Goal: Transaction & Acquisition: Obtain resource

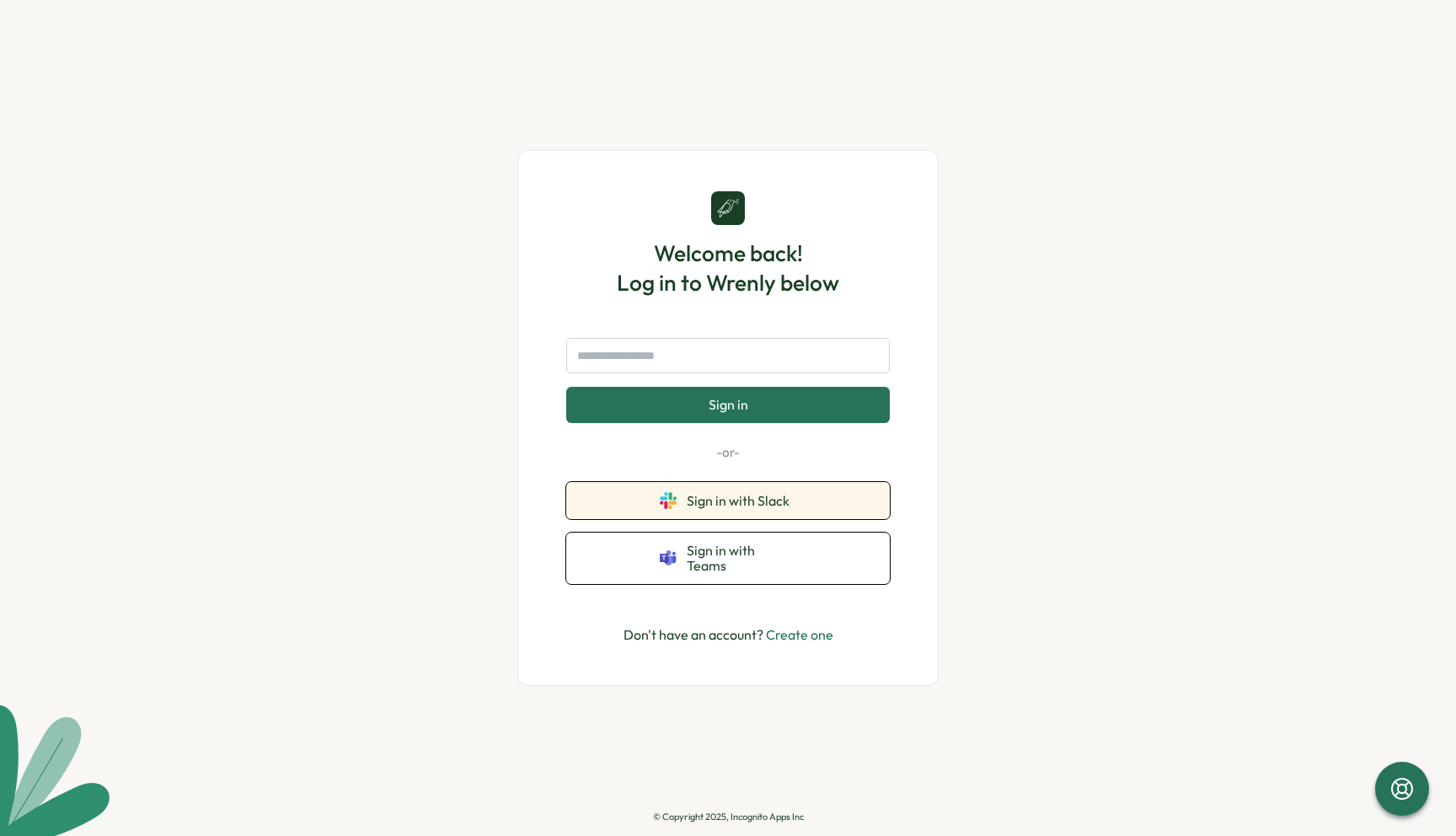
click at [748, 519] on button "Sign in with Slack" at bounding box center [728, 500] width 324 height 37
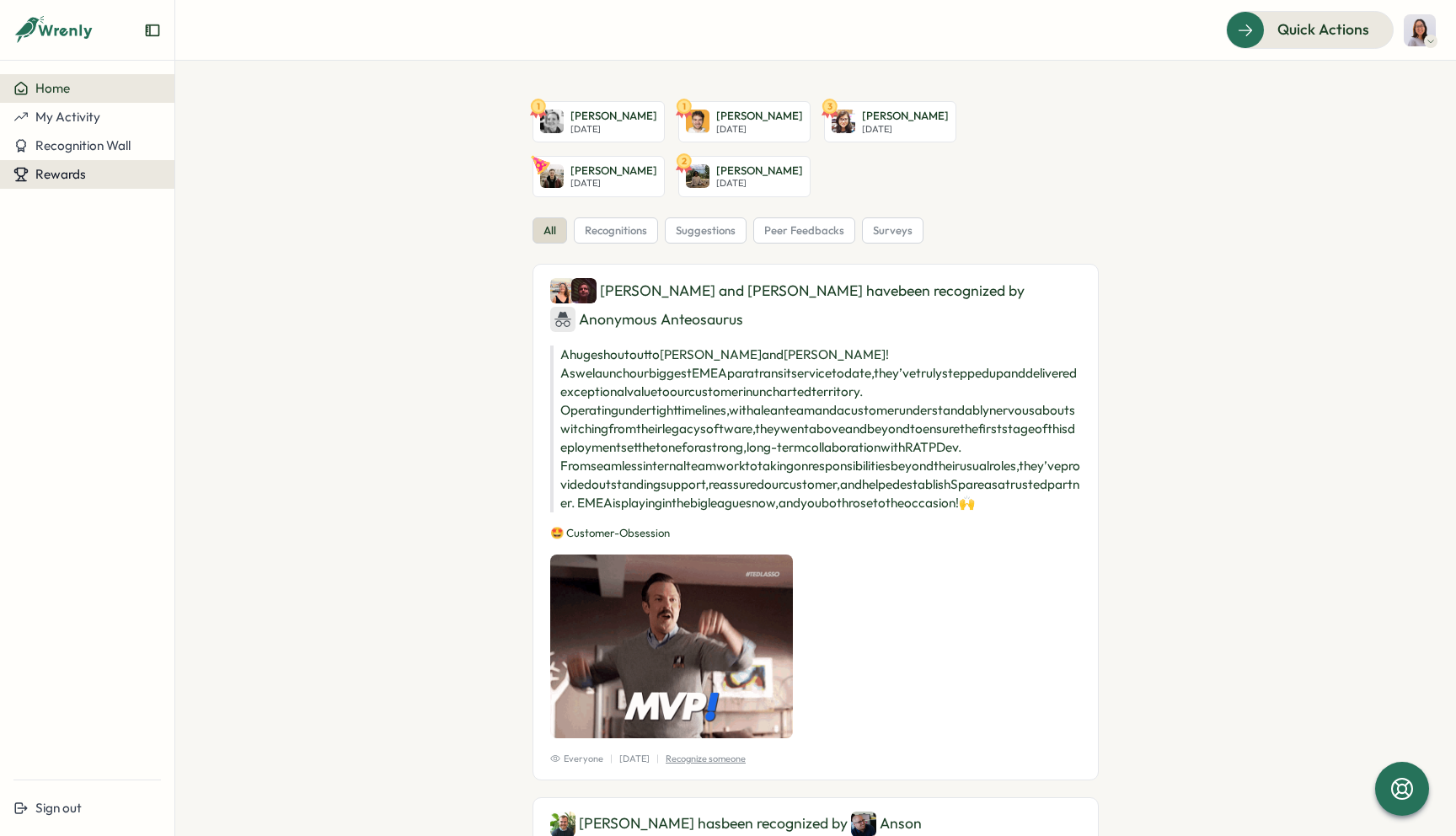
click at [61, 177] on span "Rewards" at bounding box center [61, 174] width 50 height 16
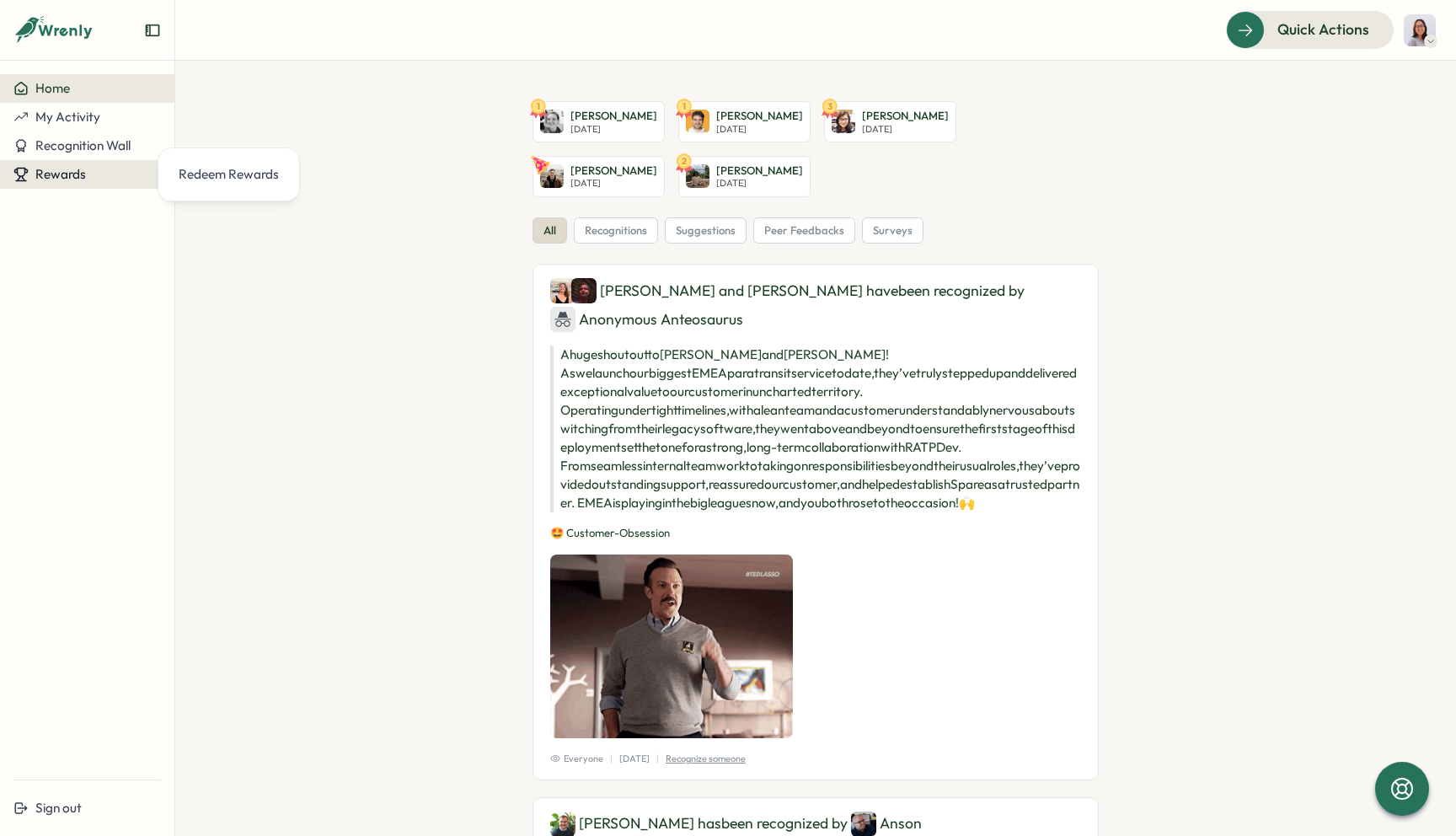
click at [61, 177] on span "Rewards" at bounding box center [61, 174] width 50 height 16
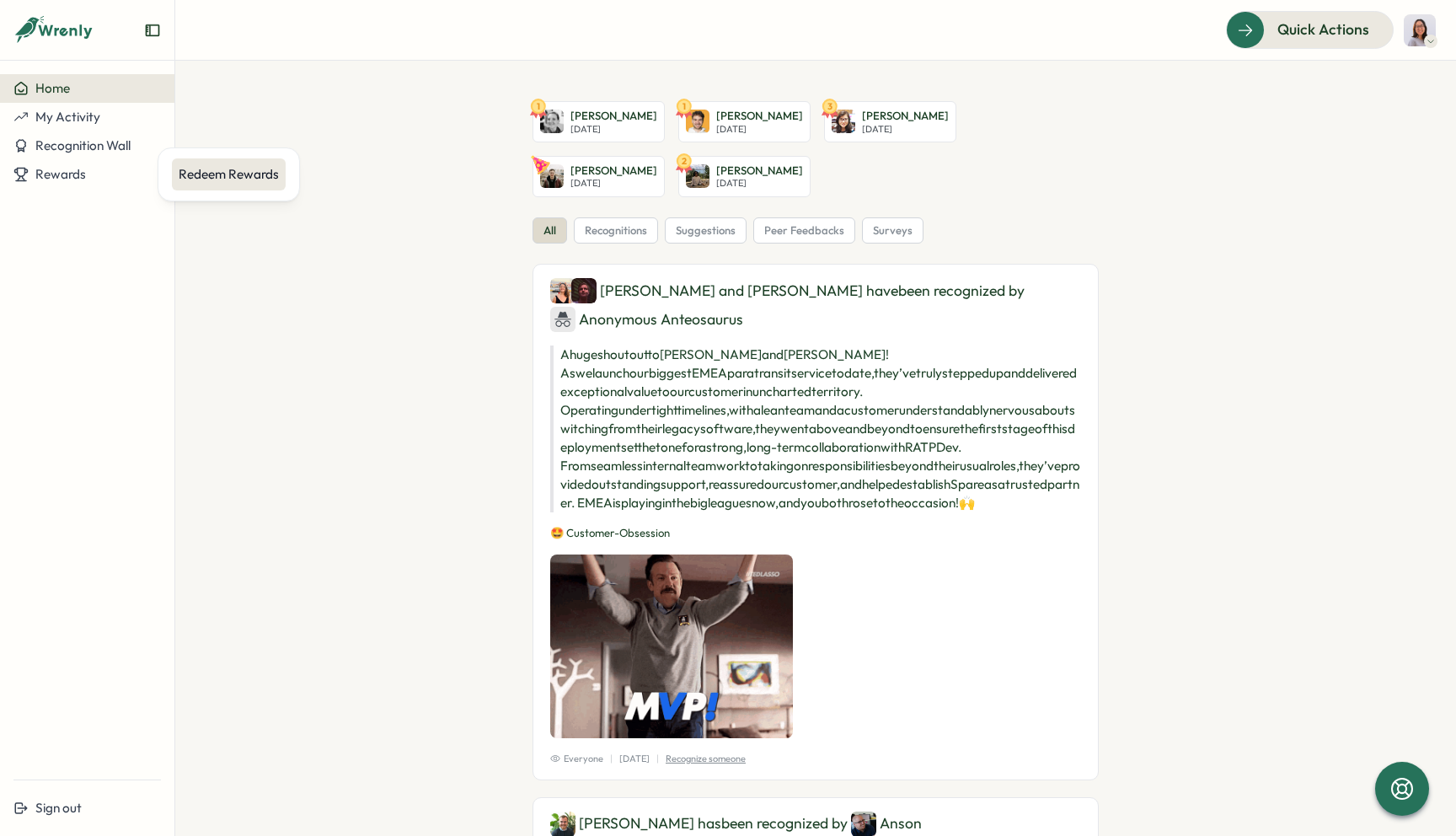
click at [222, 177] on div "Redeem Rewards" at bounding box center [228, 174] width 100 height 18
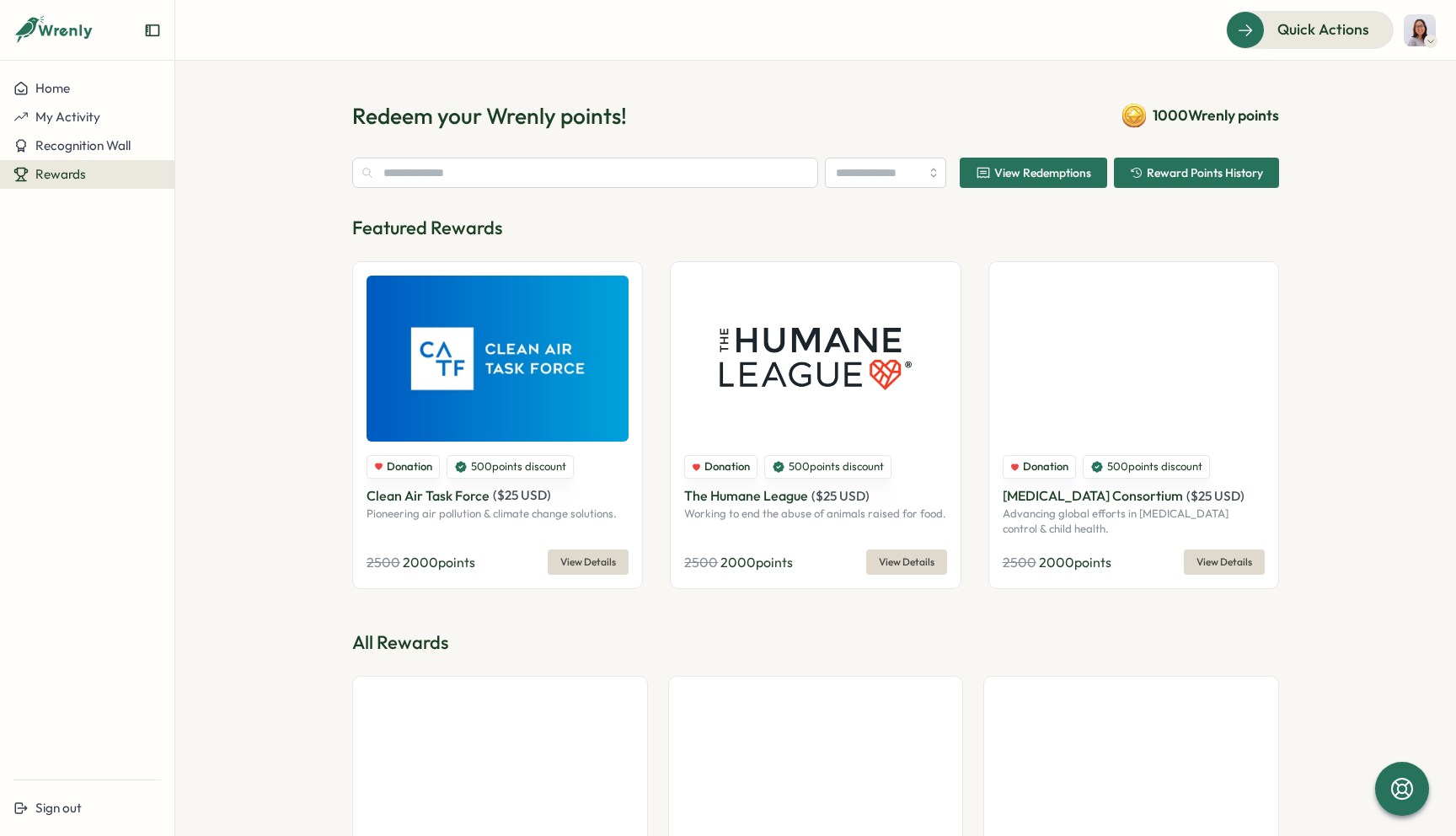
type input "******"
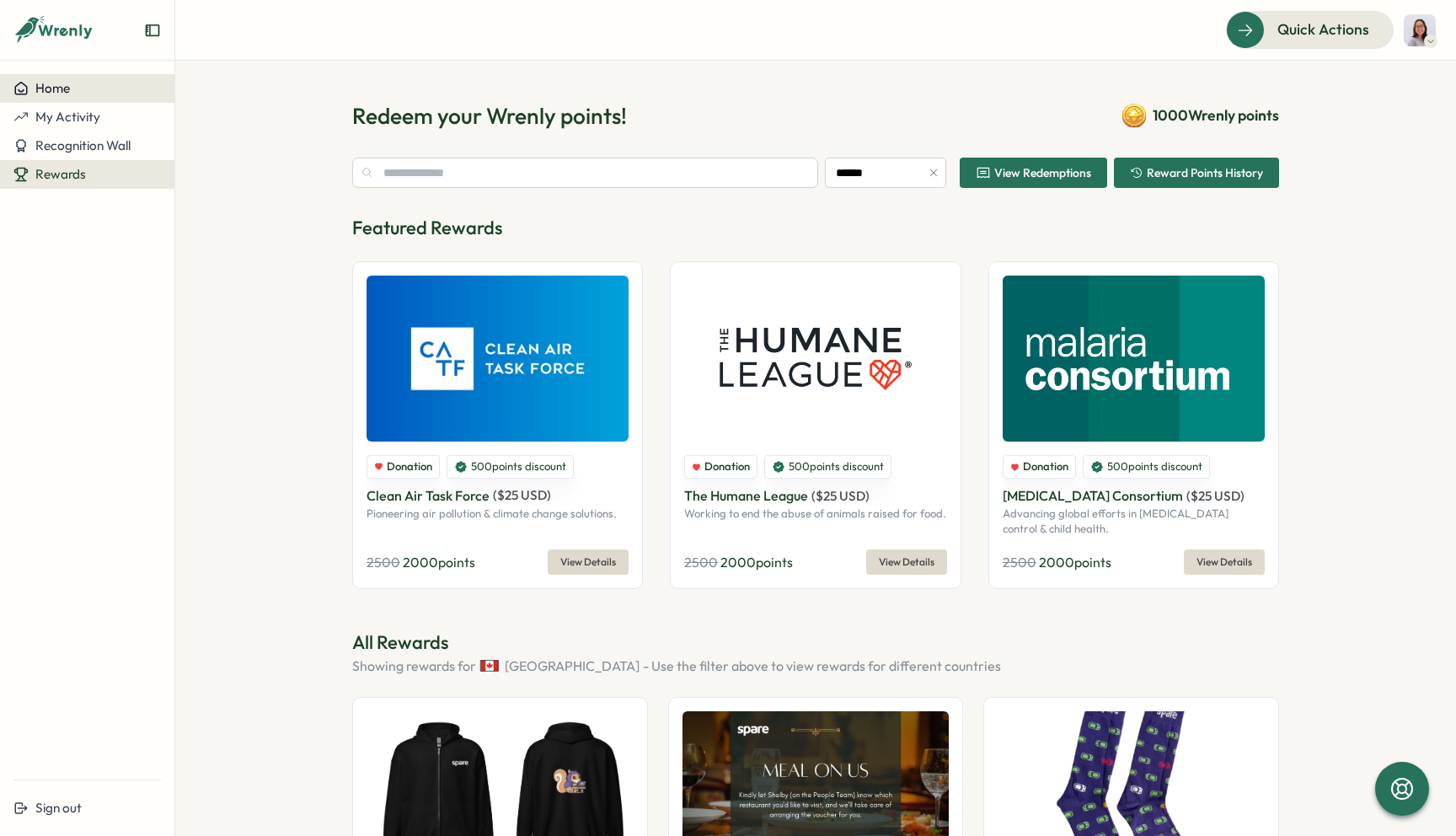
click at [75, 90] on div "Home" at bounding box center [87, 88] width 148 height 15
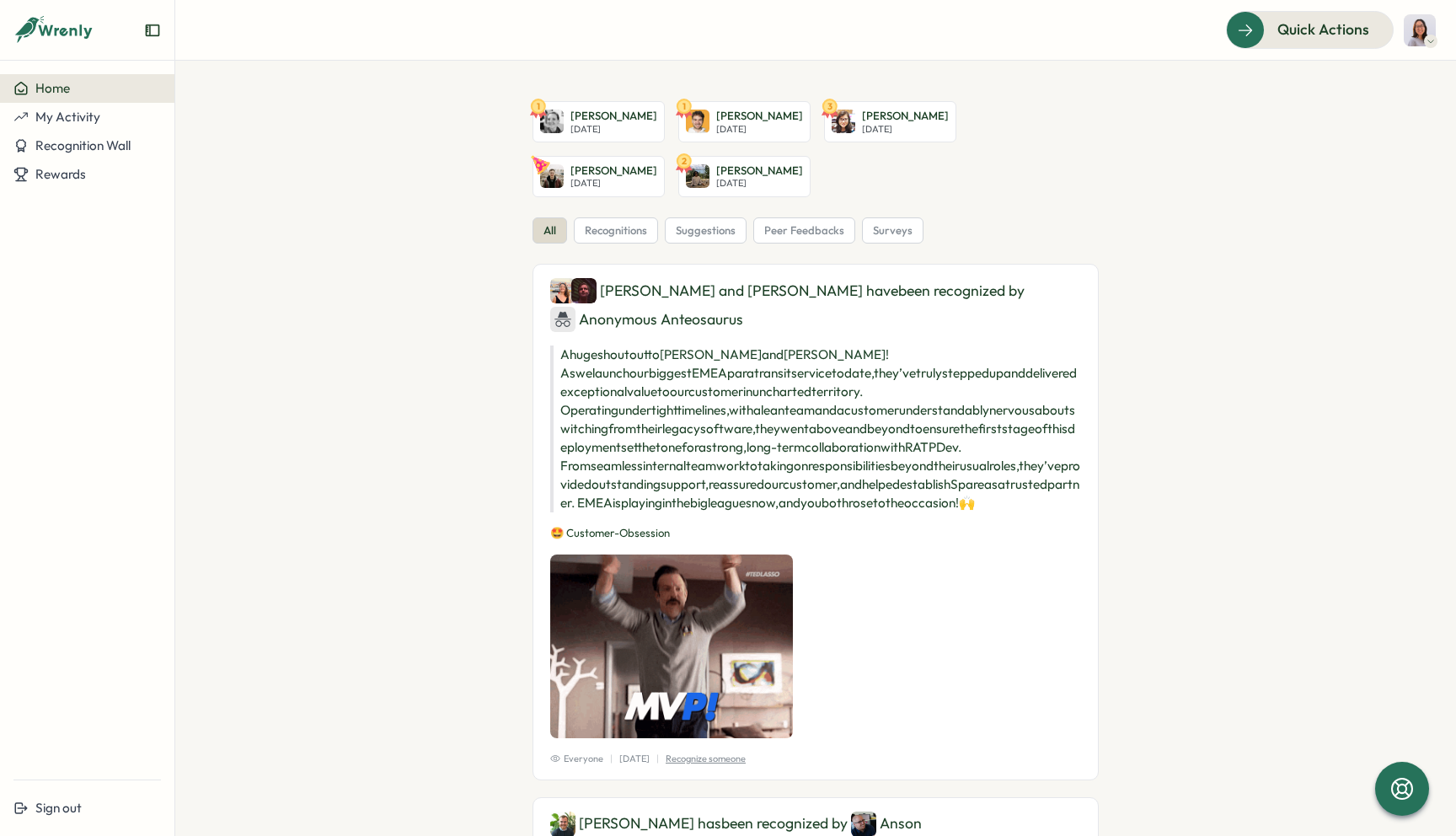
click at [78, 30] on icon at bounding box center [53, 30] width 81 height 29
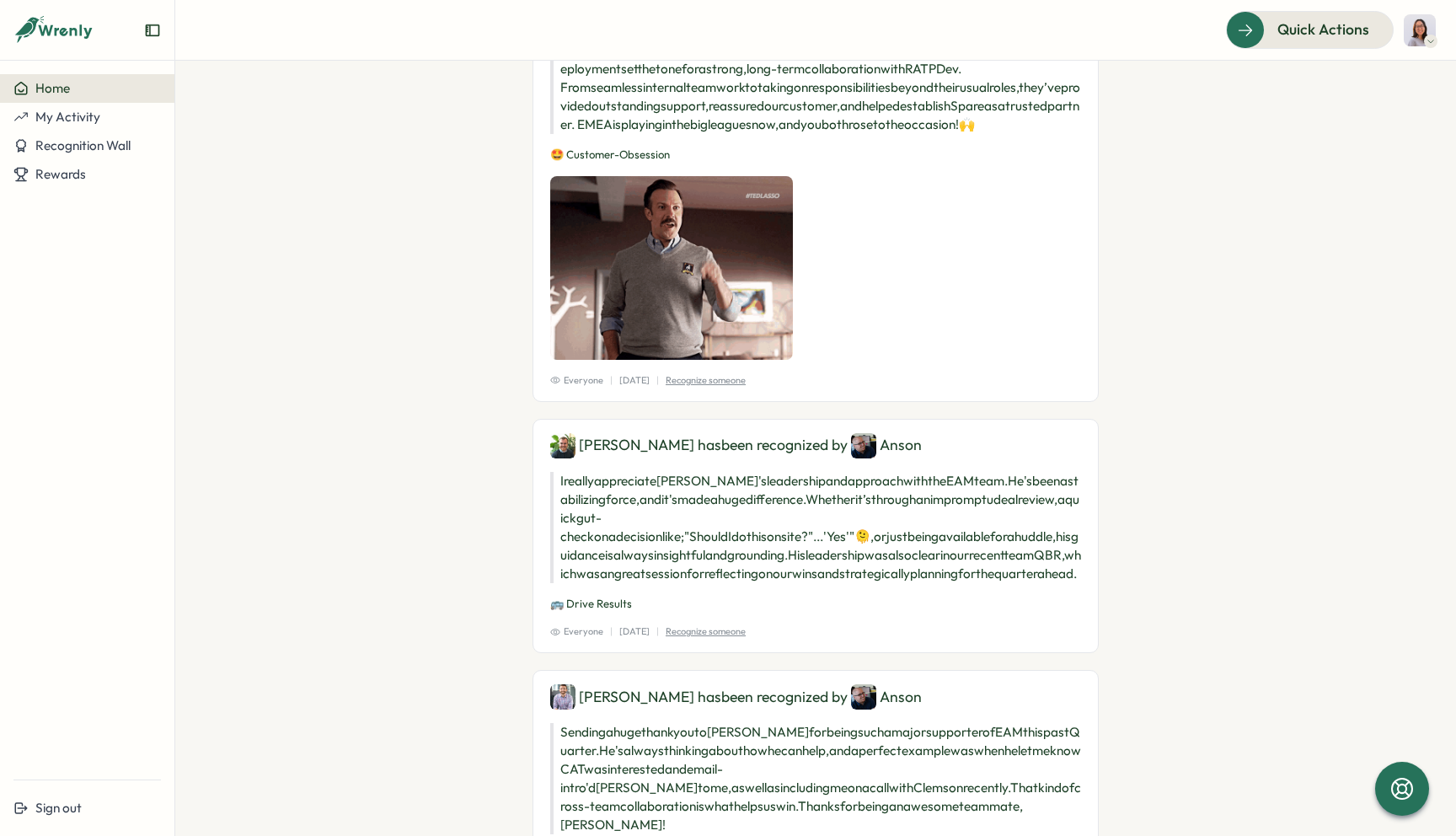
scroll to position [413, 0]
